Goal: Navigation & Orientation: Find specific page/section

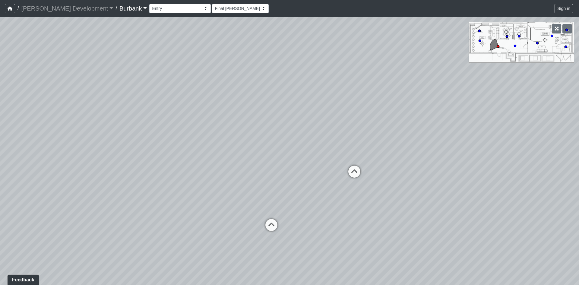
drag, startPoint x: 220, startPoint y: 185, endPoint x: 172, endPoint y: 245, distance: 76.9
click at [175, 234] on div "Loading... Long Counter Loading... Pivot Door Loading... Podcast Room 1 Loading…" at bounding box center [289, 151] width 579 height 268
drag, startPoint x: 233, startPoint y: 188, endPoint x: 210, endPoint y: 222, distance: 41.1
click at [211, 222] on div "Loading... Long Counter Loading... Pivot Door Loading... Podcast Room 1 Loading…" at bounding box center [289, 151] width 579 height 268
drag, startPoint x: 210, startPoint y: 223, endPoint x: 250, endPoint y: 209, distance: 41.7
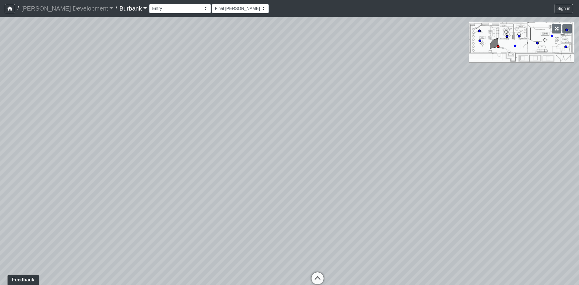
click at [250, 209] on div "Loading... Long Counter Loading... Pivot Door Loading... Podcast Room 1 Loading…" at bounding box center [289, 151] width 579 height 268
drag, startPoint x: 248, startPoint y: 167, endPoint x: 226, endPoint y: 130, distance: 43.0
click at [226, 130] on div "Loading... Long Counter Loading... Pivot Door Loading... Podcast Room 1 Loading…" at bounding box center [289, 151] width 579 height 268
drag, startPoint x: 240, startPoint y: 201, endPoint x: 217, endPoint y: 171, distance: 37.6
click at [219, 173] on div "Loading... Long Counter Loading... Pivot Door Loading... Podcast Room 1 Loading…" at bounding box center [289, 151] width 579 height 268
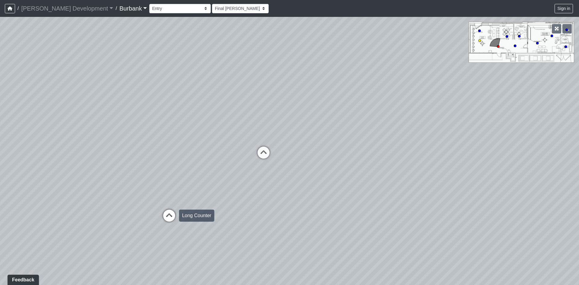
click at [168, 219] on icon at bounding box center [169, 219] width 18 height 18
drag, startPoint x: 264, startPoint y: 181, endPoint x: 502, endPoint y: 160, distance: 238.8
click at [490, 160] on div "Loading... Long Counter Loading... Pivot Door Loading... Podcast Room 1 Loading…" at bounding box center [289, 151] width 579 height 268
drag, startPoint x: 426, startPoint y: 162, endPoint x: 138, endPoint y: 205, distance: 291.2
click at [138, 205] on div "Loading... Long Counter Loading... Pivot Door Loading... Podcast Room 1 Loading…" at bounding box center [289, 151] width 579 height 268
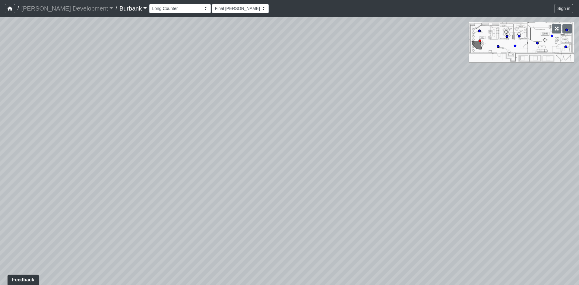
drag, startPoint x: 337, startPoint y: 191, endPoint x: 63, endPoint y: 189, distance: 273.5
click at [134, 188] on div "Loading... Long Counter Loading... Pivot Door Loading... Podcast Room 1 Loading…" at bounding box center [289, 151] width 579 height 268
click at [316, 223] on icon at bounding box center [313, 222] width 18 height 18
select select "dfHPm8pRZGGGLVRjNAdymv"
drag, startPoint x: 175, startPoint y: 193, endPoint x: 329, endPoint y: 195, distance: 153.8
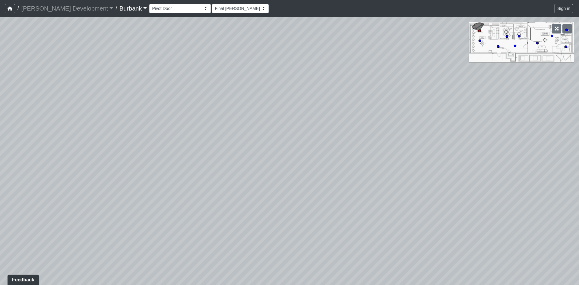
click at [325, 195] on div "Loading... Long Counter Loading... Pivot Door Loading... Podcast Room 1 Loading…" at bounding box center [289, 151] width 579 height 268
drag, startPoint x: 315, startPoint y: 196, endPoint x: 283, endPoint y: 219, distance: 39.8
click at [283, 219] on div "Loading... Long Counter Loading... Pivot Door Loading... Podcast Room 1 Loading…" at bounding box center [289, 151] width 579 height 268
drag, startPoint x: 298, startPoint y: 166, endPoint x: 549, endPoint y: 141, distance: 252.8
click at [417, 152] on div "Loading... Long Counter Loading... Pivot Door Loading... Podcast Room 1 Loading…" at bounding box center [289, 151] width 579 height 268
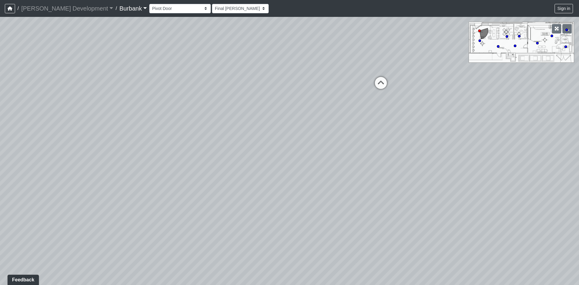
drag, startPoint x: 340, startPoint y: 134, endPoint x: 487, endPoint y: 178, distance: 152.9
click at [487, 177] on div "Loading... Long Counter Loading... Pivot Door Loading... Podcast Room 1 Loading…" at bounding box center [289, 151] width 579 height 268
drag, startPoint x: 334, startPoint y: 139, endPoint x: 457, endPoint y: 180, distance: 129.8
click at [443, 180] on div "Loading... Long Counter Loading... Pivot Door Loading... Podcast Room 1 Loading…" at bounding box center [289, 151] width 579 height 268
drag, startPoint x: 449, startPoint y: 175, endPoint x: 504, endPoint y: 234, distance: 81.1
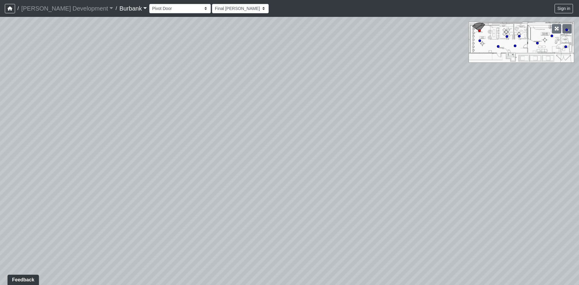
click at [495, 232] on div "Loading... Long Counter Loading... Pivot Door Loading... Podcast Room 1 Loading…" at bounding box center [289, 151] width 579 height 268
drag, startPoint x: 411, startPoint y: 216, endPoint x: 503, endPoint y: 162, distance: 106.4
click at [493, 162] on div "Loading... Long Counter Loading... Pivot Door Loading... Podcast Room 1 Loading…" at bounding box center [289, 151] width 579 height 268
drag, startPoint x: 386, startPoint y: 164, endPoint x: 437, endPoint y: 164, distance: 51.3
click at [434, 165] on div "Loading... Long Counter Loading... Pivot Door Loading... Podcast Room 1 Loading…" at bounding box center [289, 151] width 579 height 268
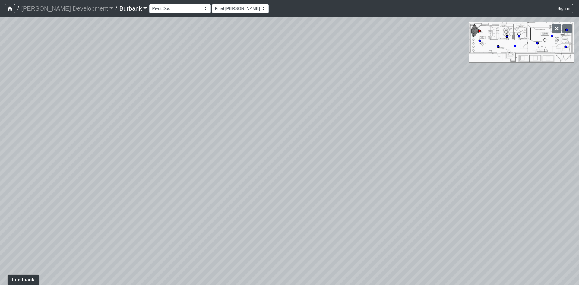
drag, startPoint x: 217, startPoint y: 191, endPoint x: 453, endPoint y: 112, distance: 248.7
click at [419, 118] on div "Loading... Long Counter Loading... Pivot Door Loading... Podcast Room 1 Loading…" at bounding box center [289, 151] width 579 height 268
drag, startPoint x: 181, startPoint y: 194, endPoint x: 288, endPoint y: 184, distance: 107.2
click at [288, 184] on div "Loading... Long Counter Loading... Pivot Door Loading... Podcast Room 1 Loading…" at bounding box center [289, 151] width 579 height 268
drag, startPoint x: 192, startPoint y: 133, endPoint x: 436, endPoint y: 133, distance: 243.7
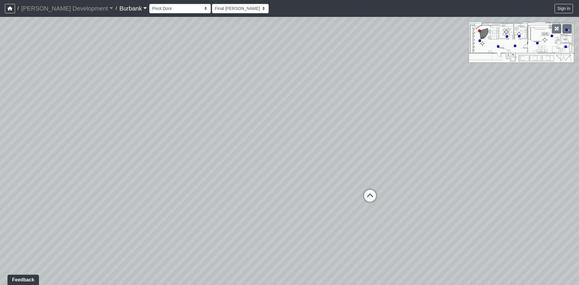
click at [436, 133] on div "Loading... Long Counter Loading... Pivot Door Loading... Podcast Room 1 Loading…" at bounding box center [289, 151] width 579 height 268
